Goal: Task Accomplishment & Management: Use online tool/utility

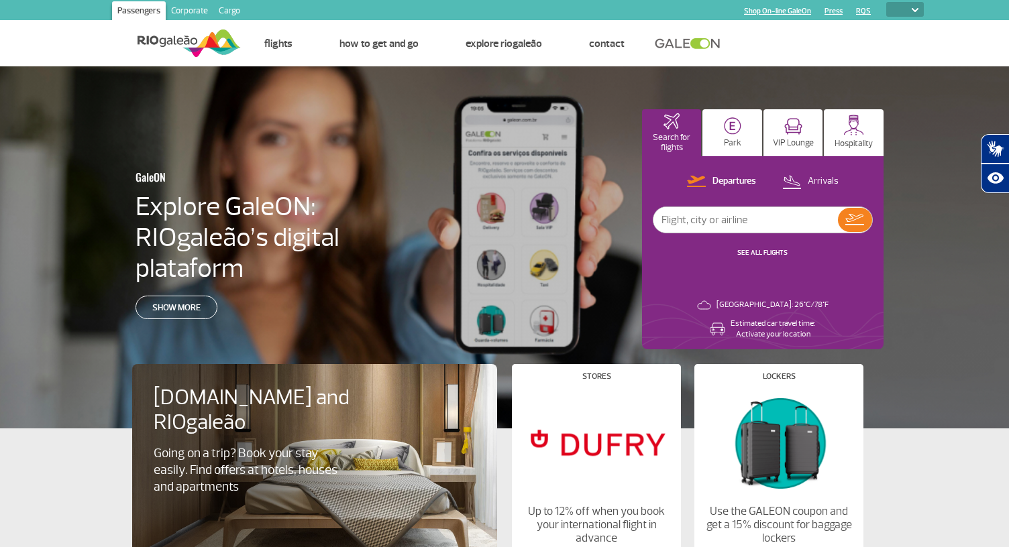
select select
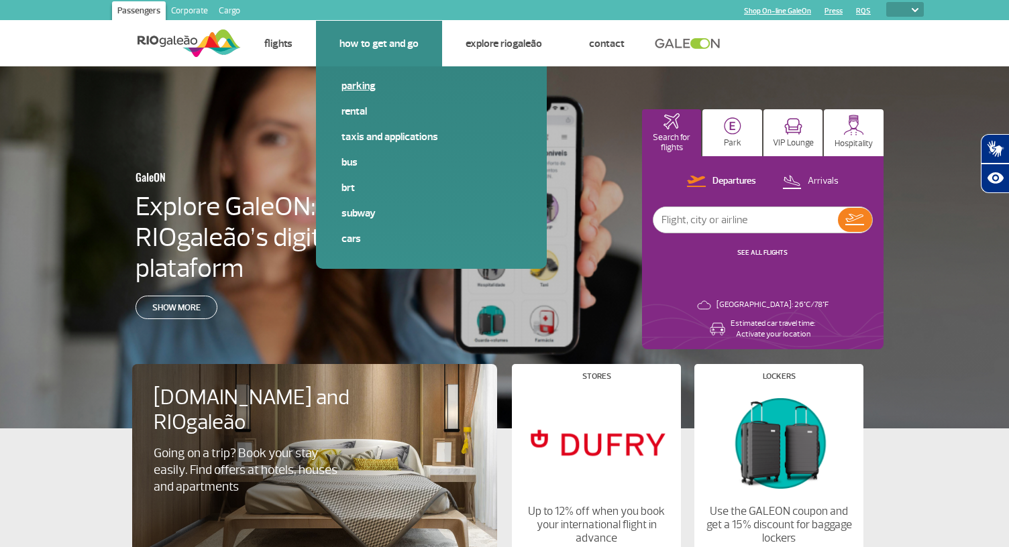
click at [354, 84] on link "Parking" at bounding box center [431, 85] width 180 height 15
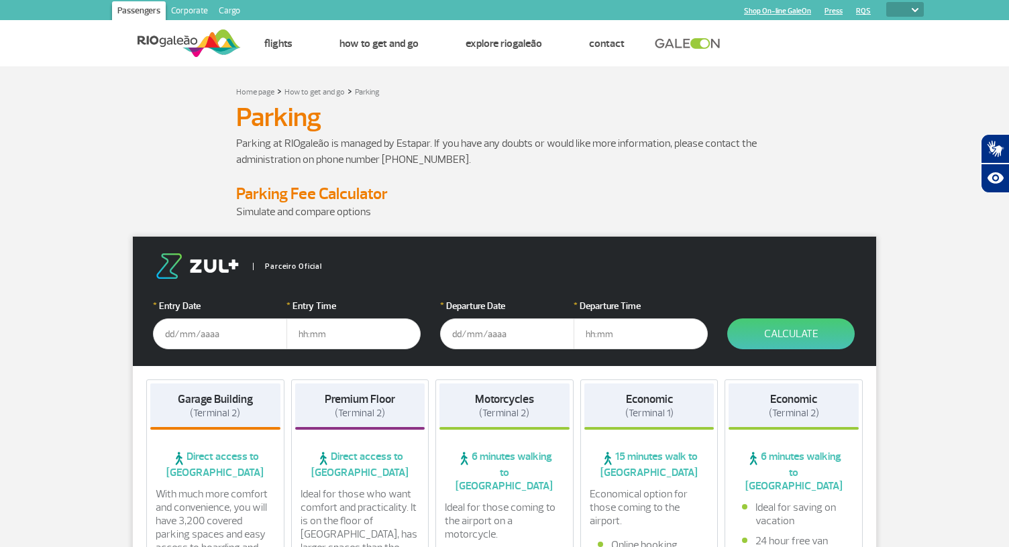
click at [240, 339] on input "text" at bounding box center [220, 334] width 134 height 31
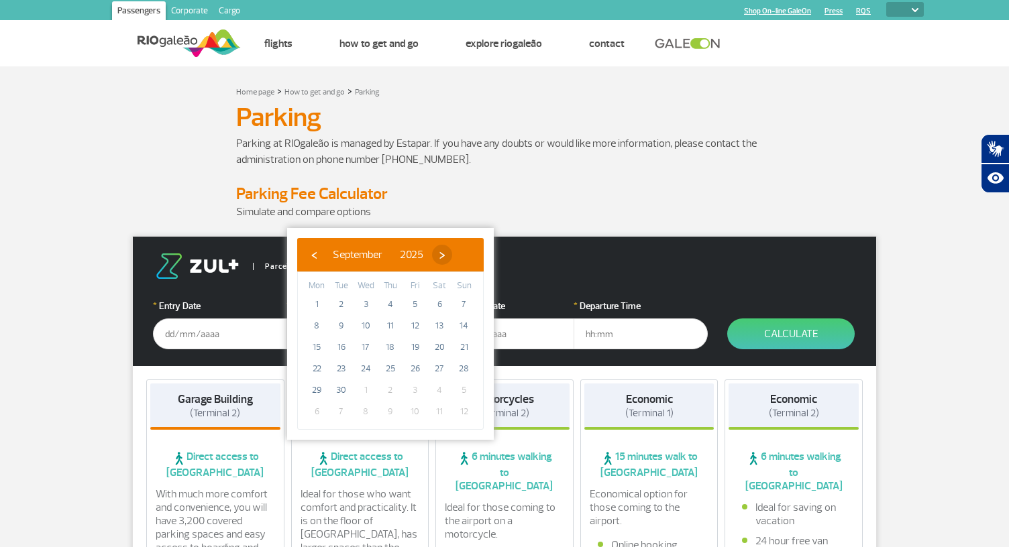
click at [452, 253] on span "›" at bounding box center [442, 255] width 20 height 20
click at [418, 303] on span "3" at bounding box center [415, 304] width 21 height 21
type input "[DATE]"
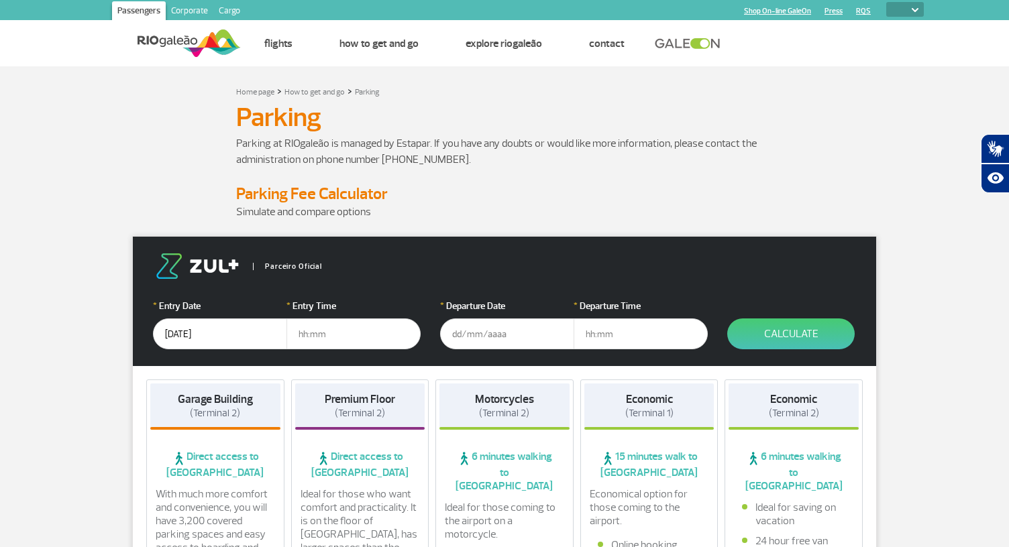
click at [340, 339] on input "text" at bounding box center [353, 334] width 134 height 31
type input "21:00"
click at [461, 336] on input "text" at bounding box center [507, 334] width 134 height 31
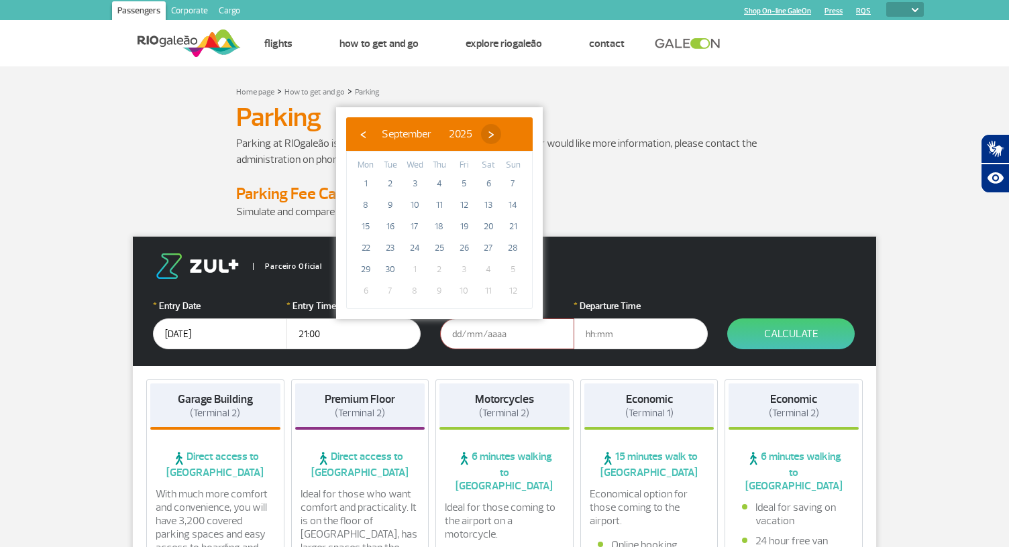
click at [501, 138] on span "›" at bounding box center [491, 134] width 20 height 20
click at [493, 180] on span "4" at bounding box center [488, 183] width 21 height 21
type input "[DATE]"
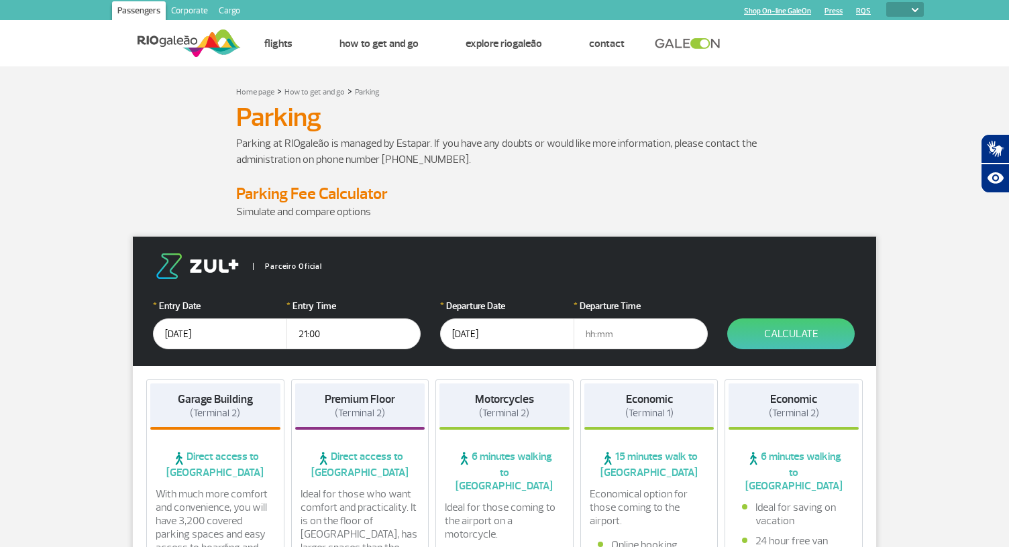
click at [590, 334] on input "text" at bounding box center [641, 334] width 134 height 31
type input "11:00"
click at [806, 325] on button "Calculate" at bounding box center [790, 334] width 127 height 31
